Goal: Task Accomplishment & Management: Use online tool/utility

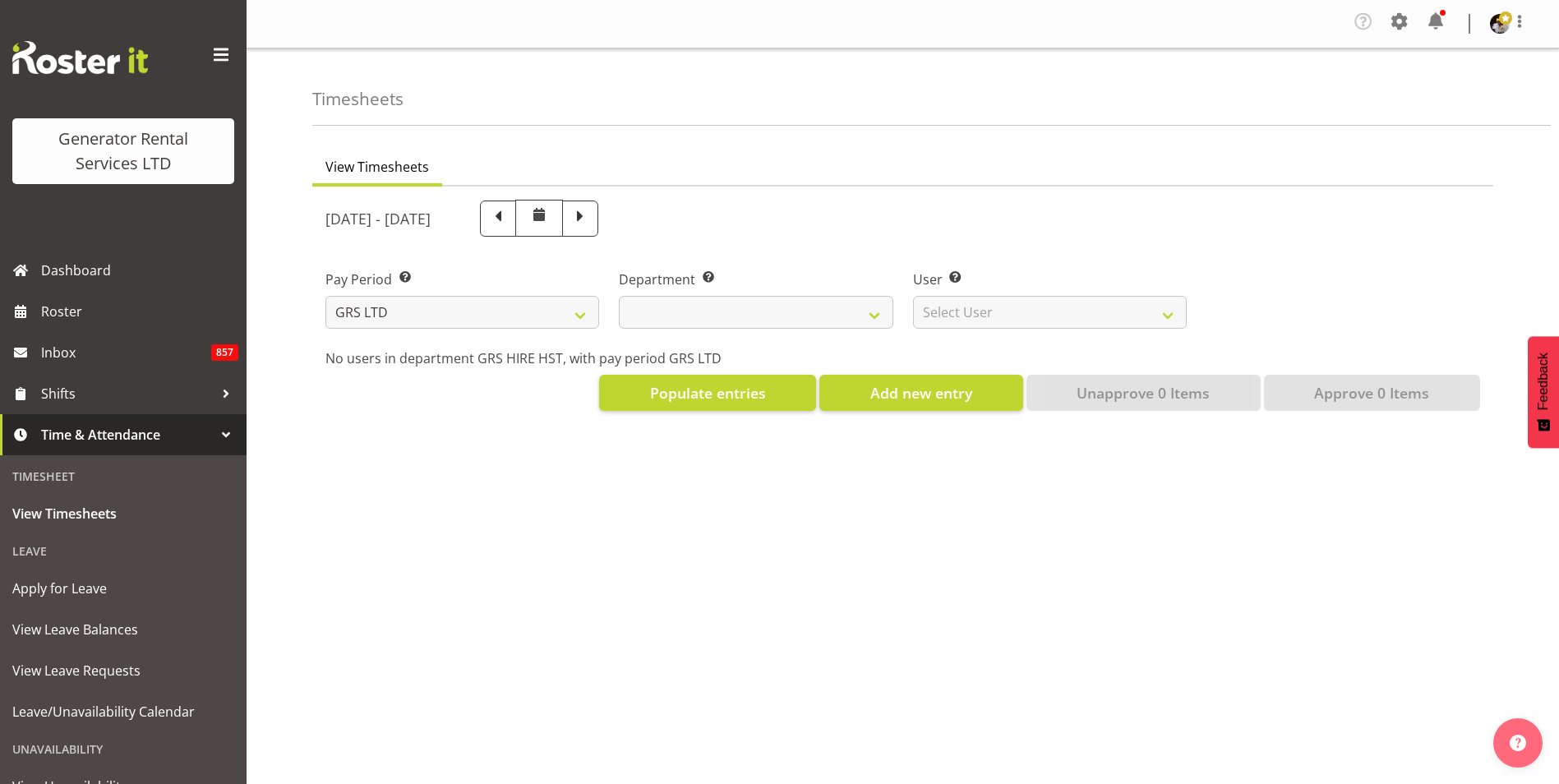
select select
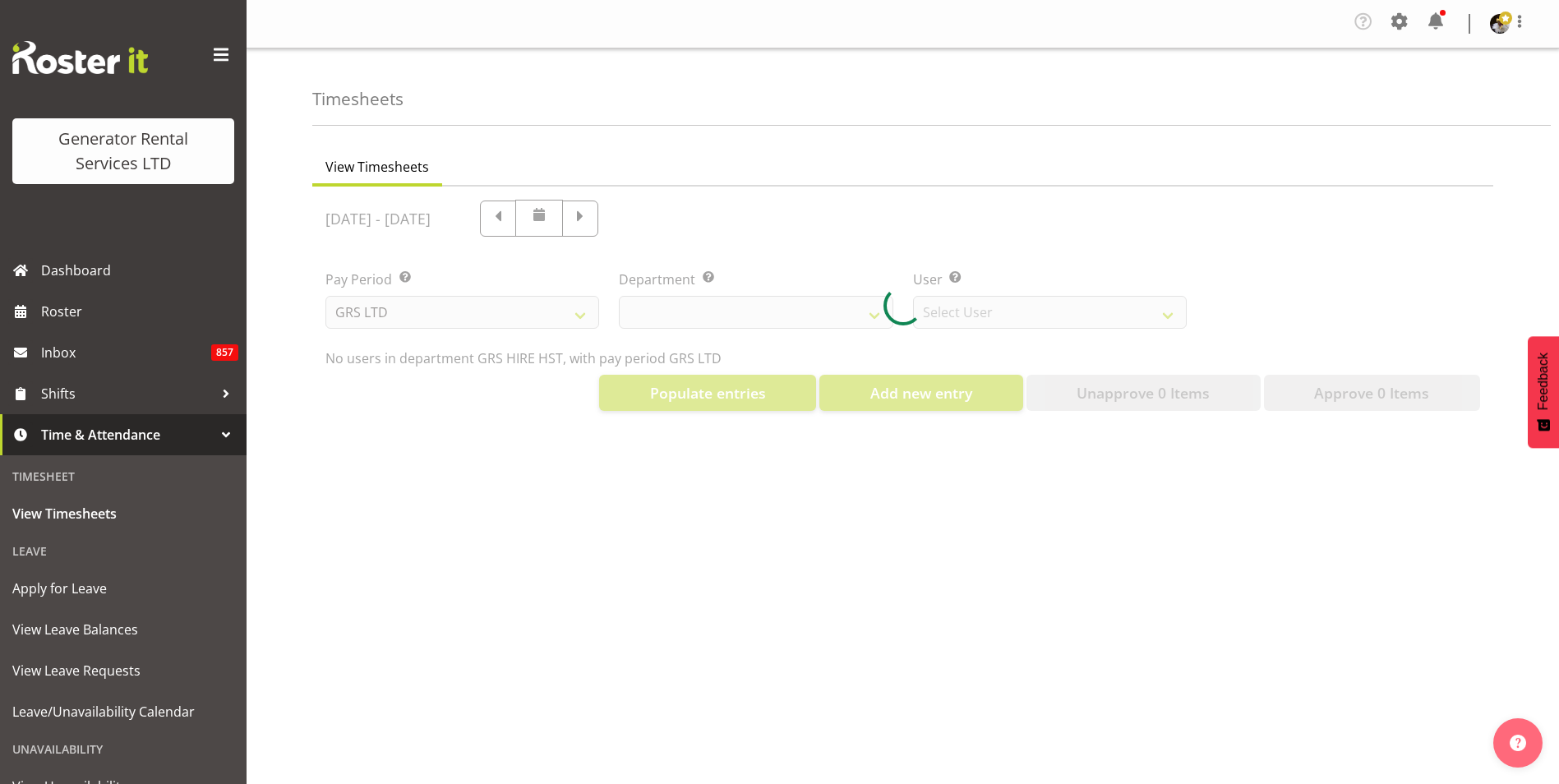
select select "149"
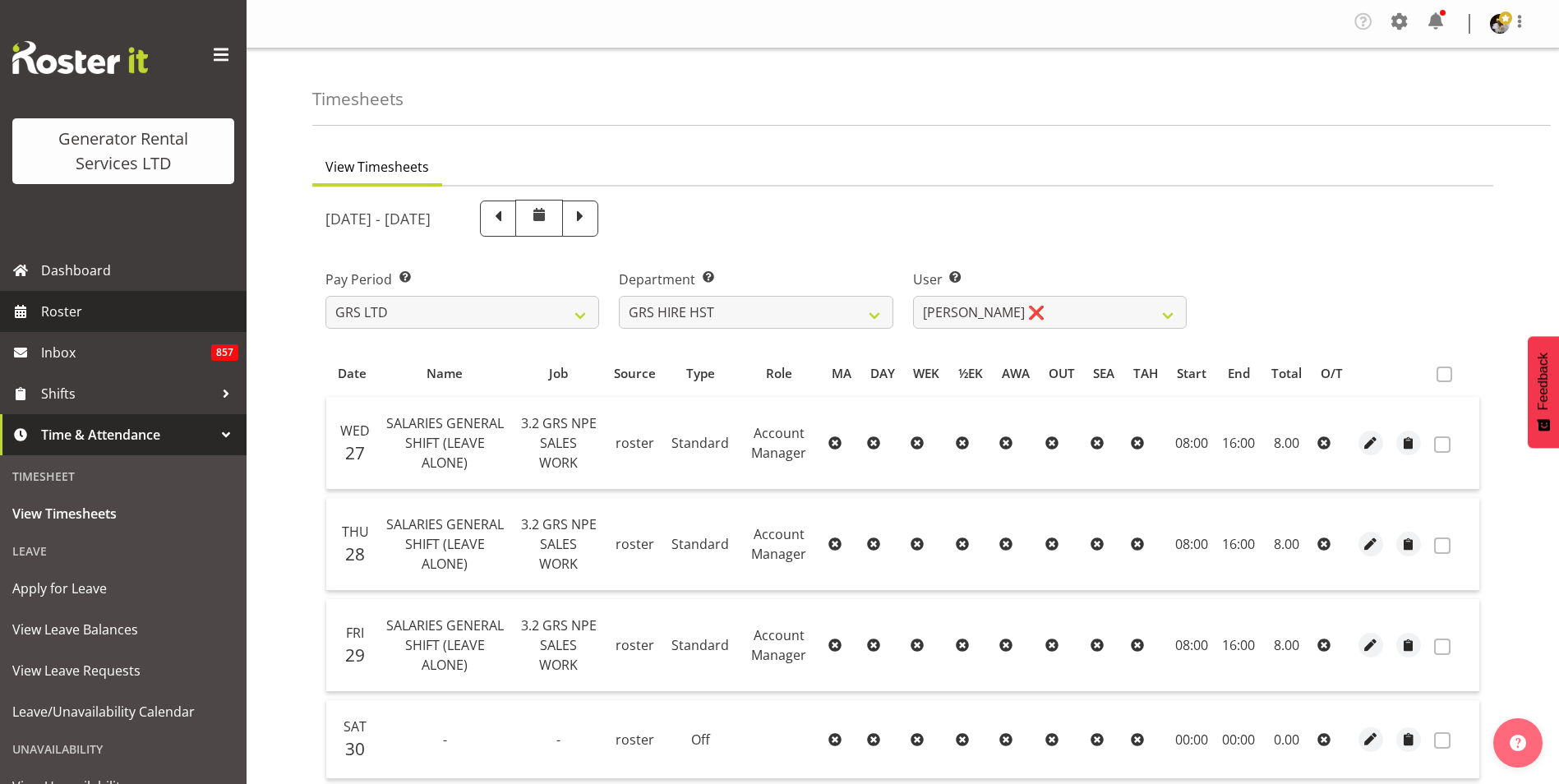
click at [49, 310] on span "Roster" at bounding box center [139, 311] width 198 height 25
